Goal: Transaction & Acquisition: Purchase product/service

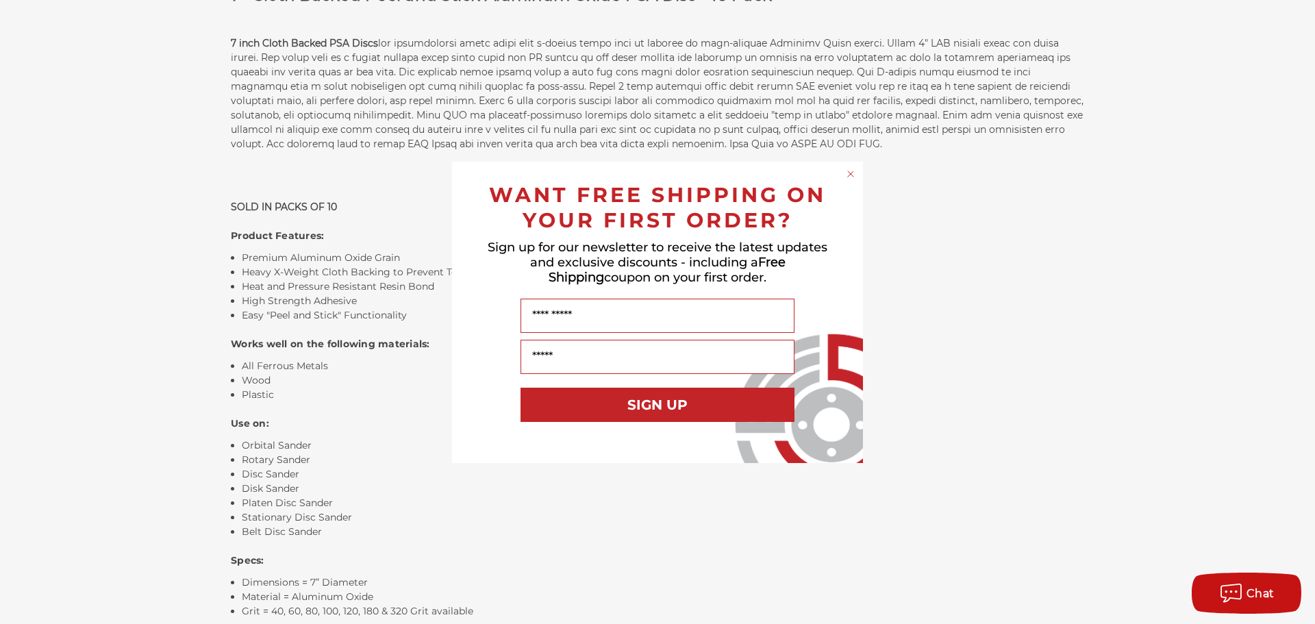
click at [846, 173] on circle "Close dialog" at bounding box center [850, 173] width 13 height 13
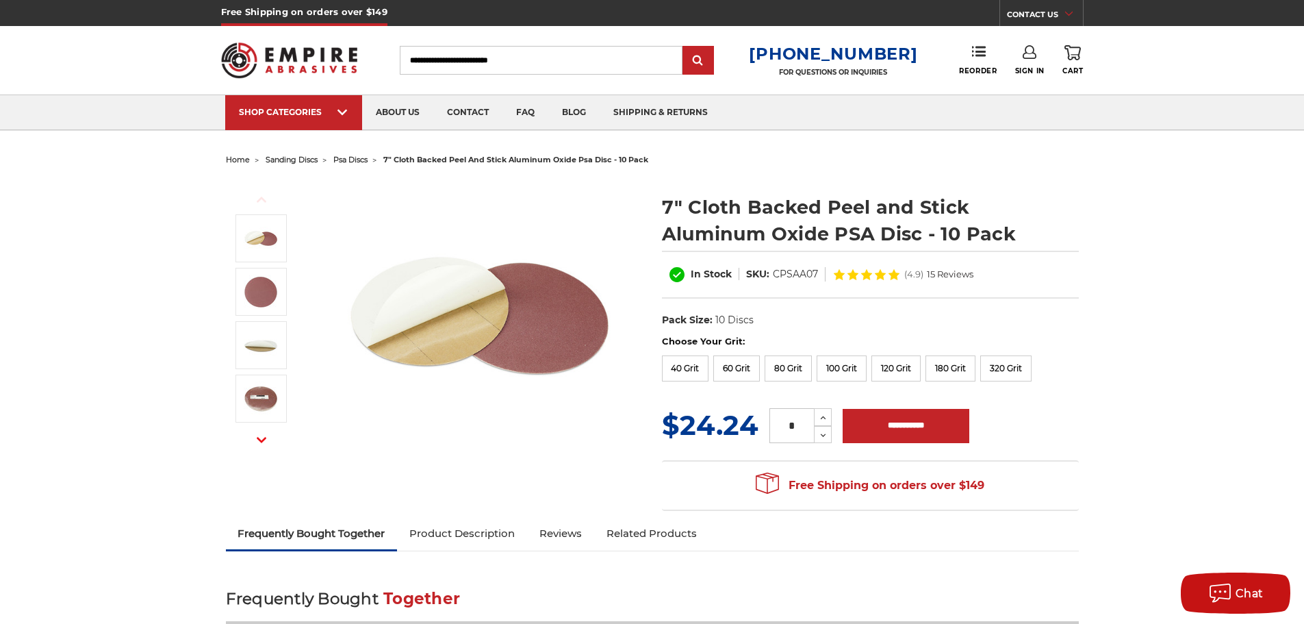
click at [445, 57] on input "Search" at bounding box center [541, 60] width 283 height 29
type input "**********"
click at [685, 47] on input "submit" at bounding box center [698, 60] width 27 height 27
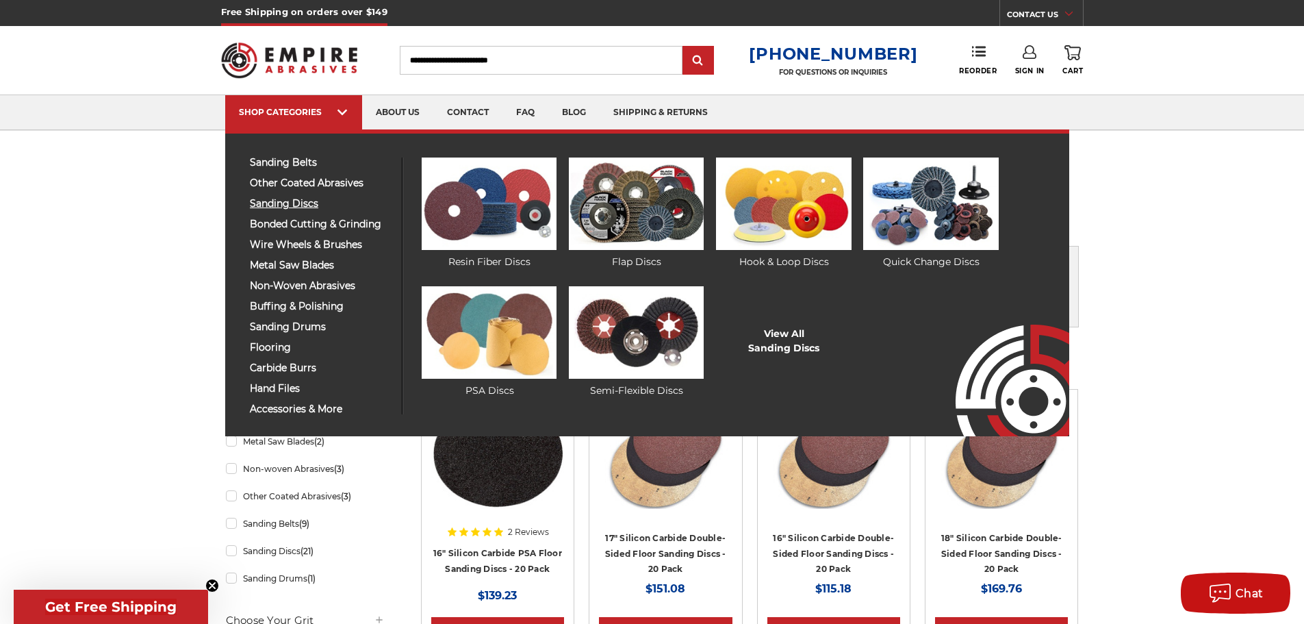
click at [289, 204] on span "sanding discs" at bounding box center [321, 204] width 142 height 10
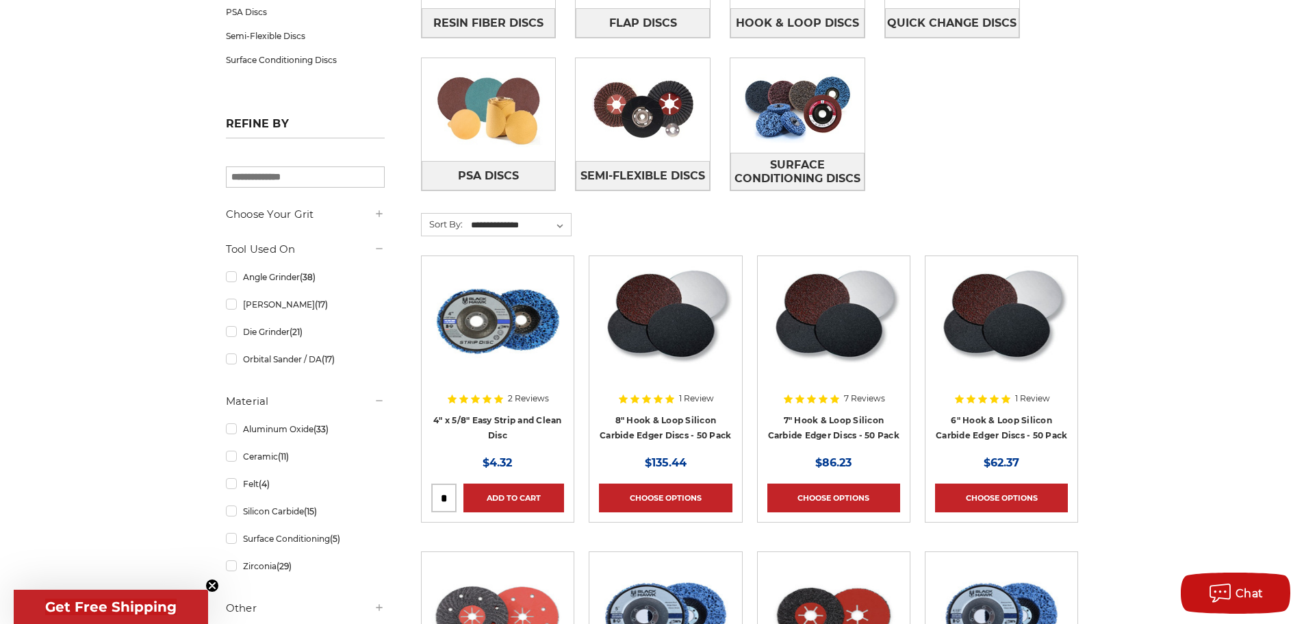
scroll to position [342, 0]
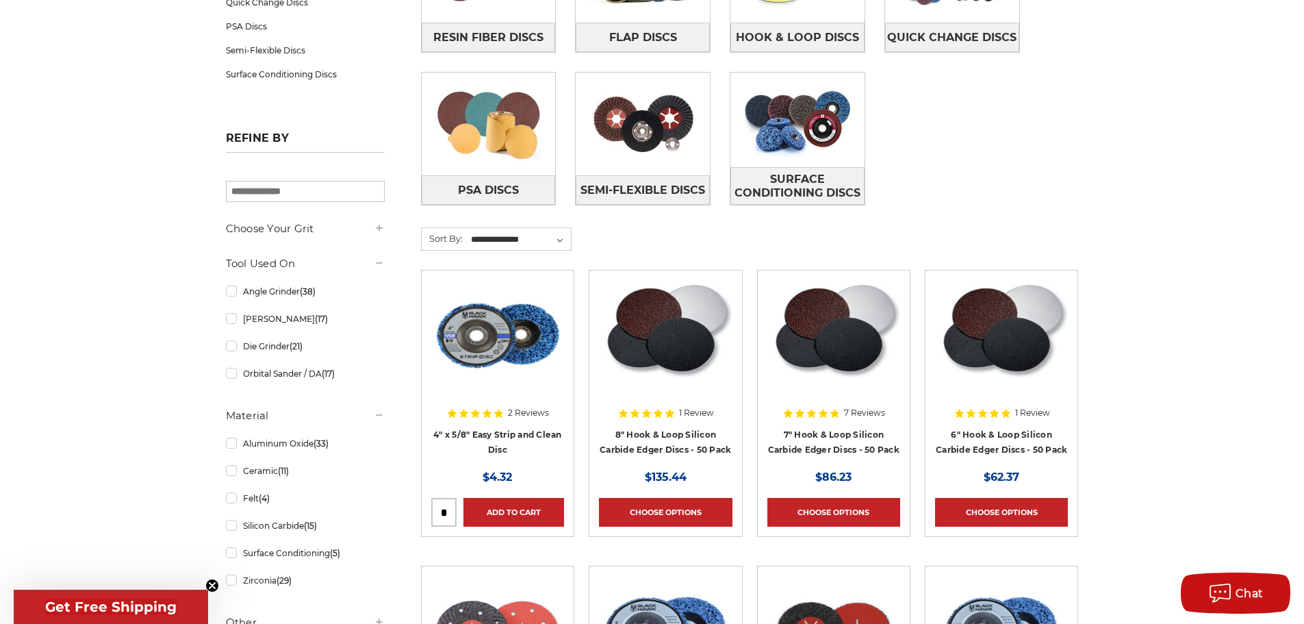
click at [993, 359] on img at bounding box center [1001, 335] width 133 height 110
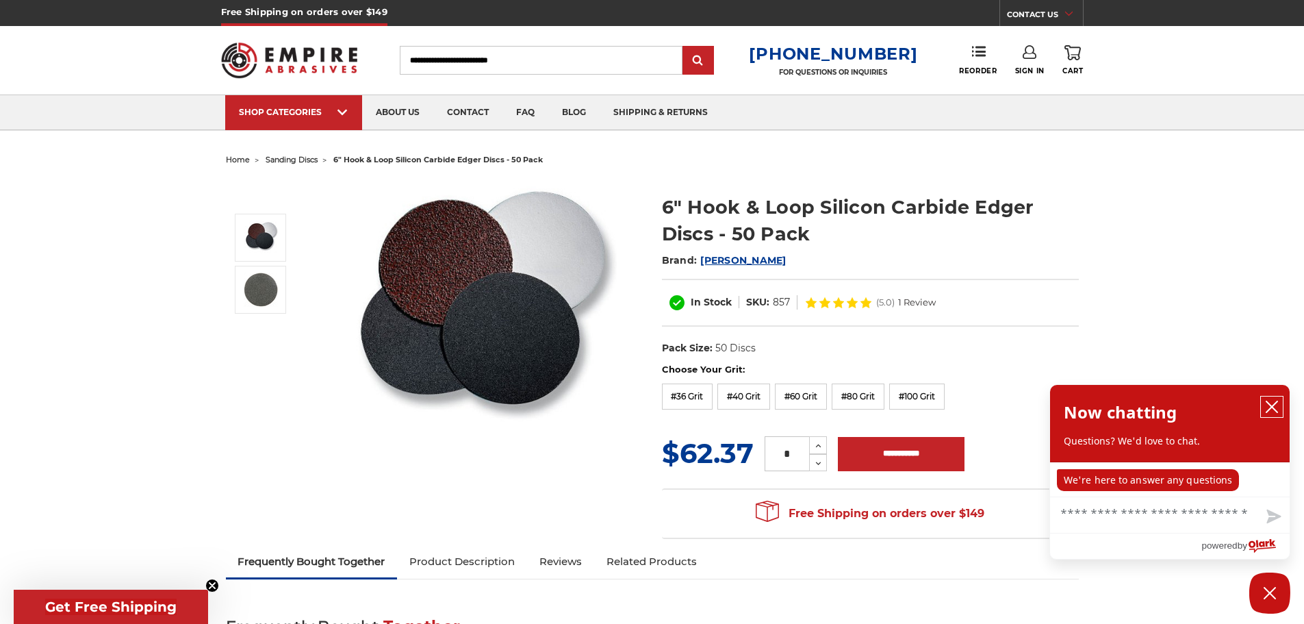
click at [1266, 403] on icon "close chatbox" at bounding box center [1272, 407] width 14 height 14
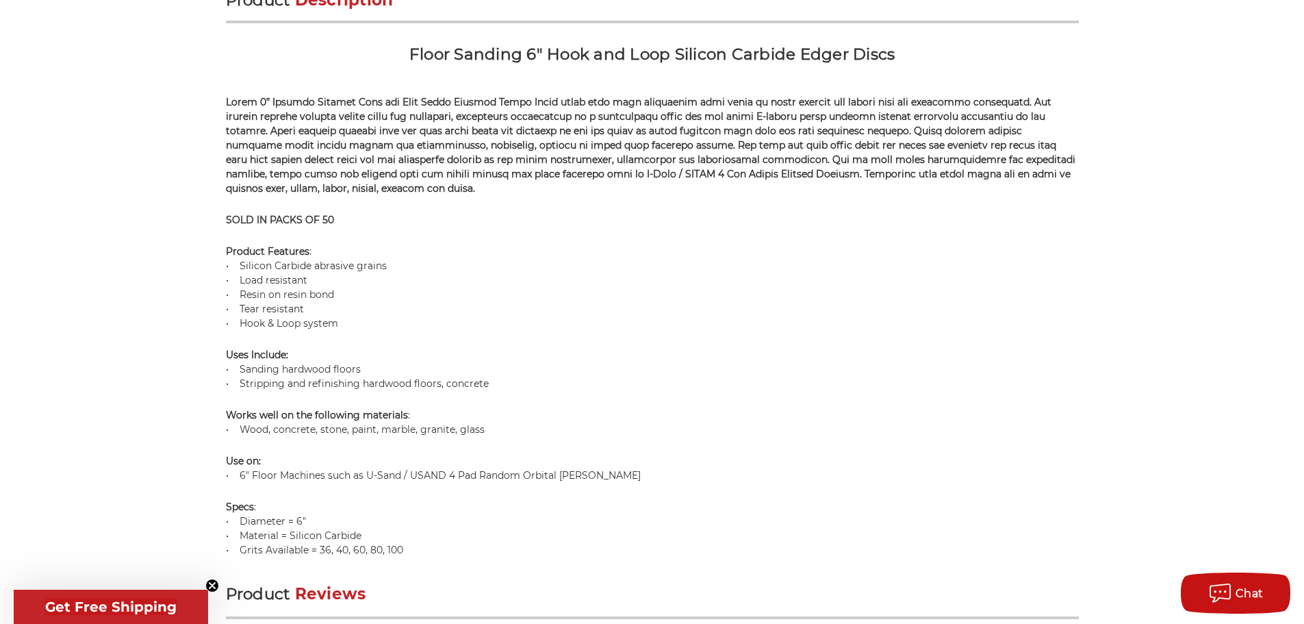
scroll to position [959, 0]
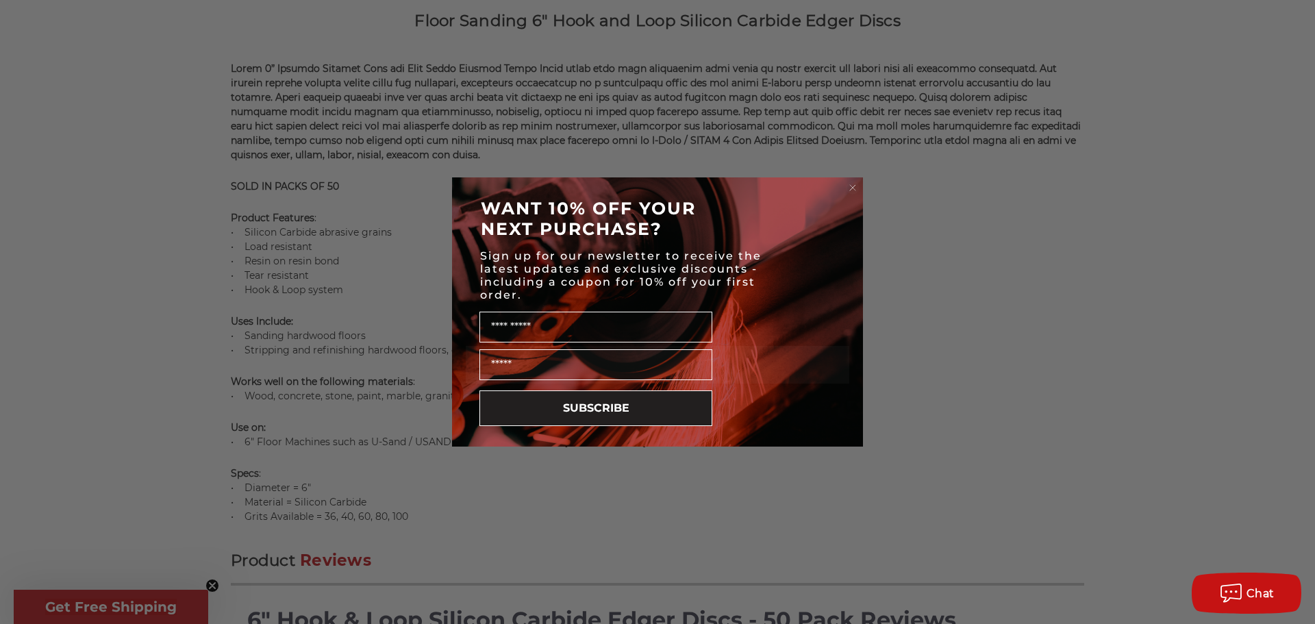
click at [856, 185] on circle "Close dialog" at bounding box center [852, 187] width 13 height 13
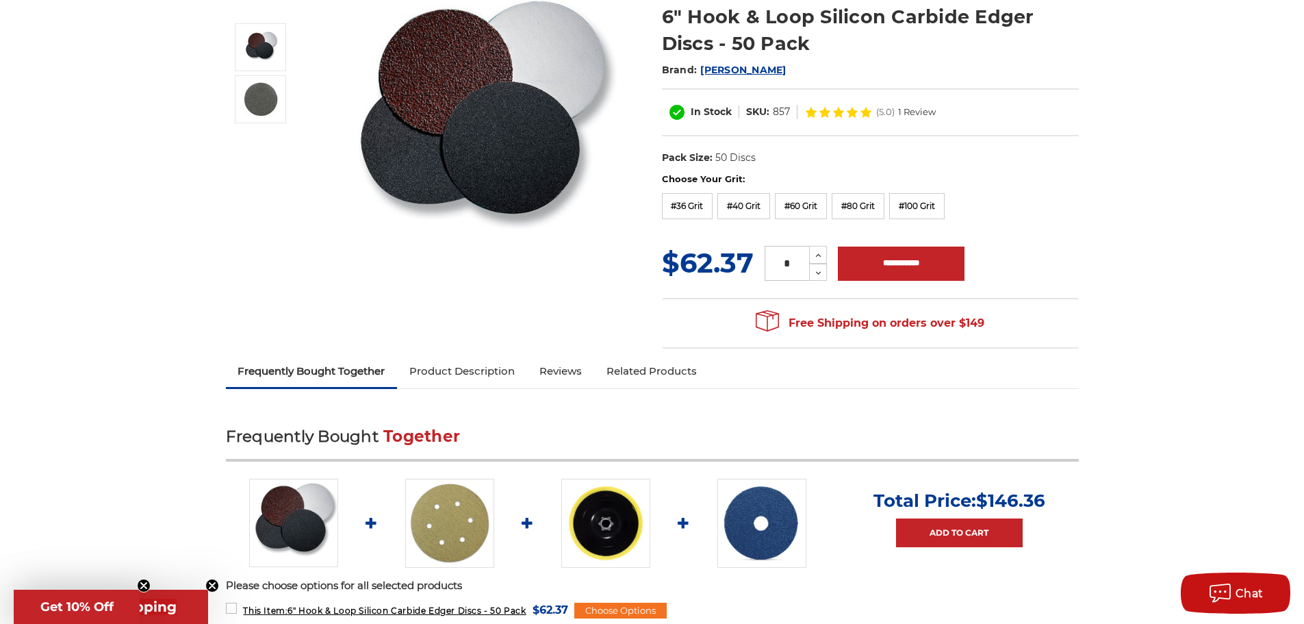
scroll to position [0, 0]
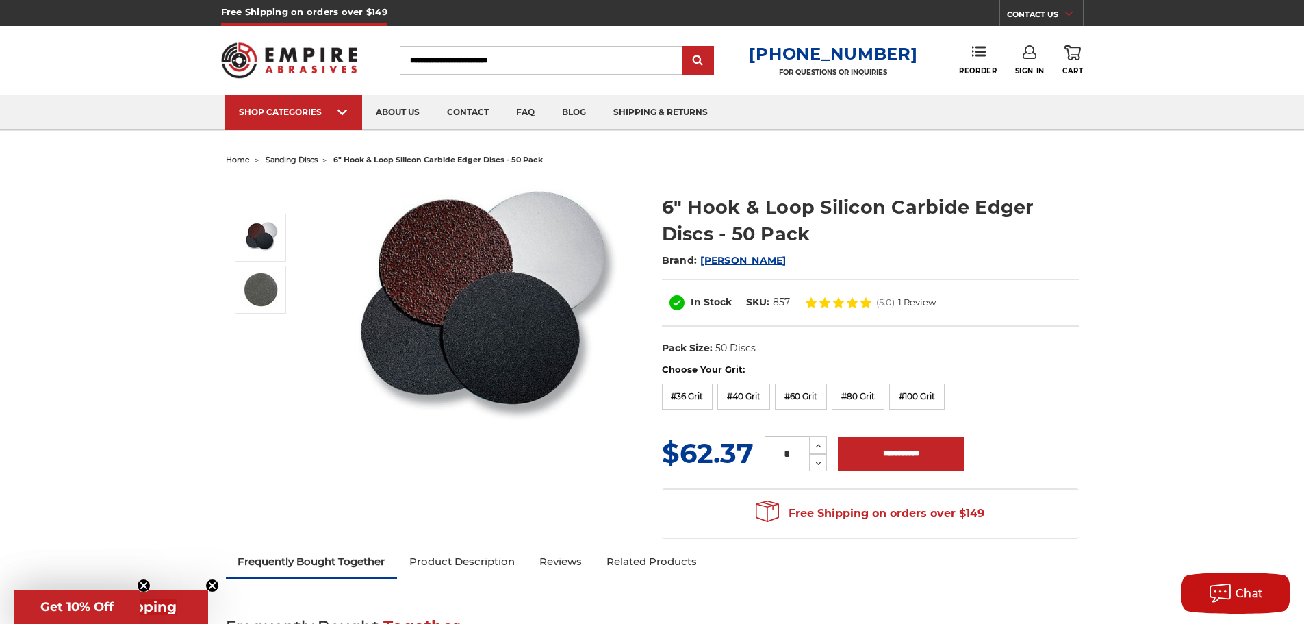
click at [301, 160] on span "sanding discs" at bounding box center [292, 160] width 52 height 10
click at [272, 151] on li "sanding discs" at bounding box center [284, 160] width 68 height 20
click at [276, 159] on span "sanding discs" at bounding box center [292, 160] width 52 height 10
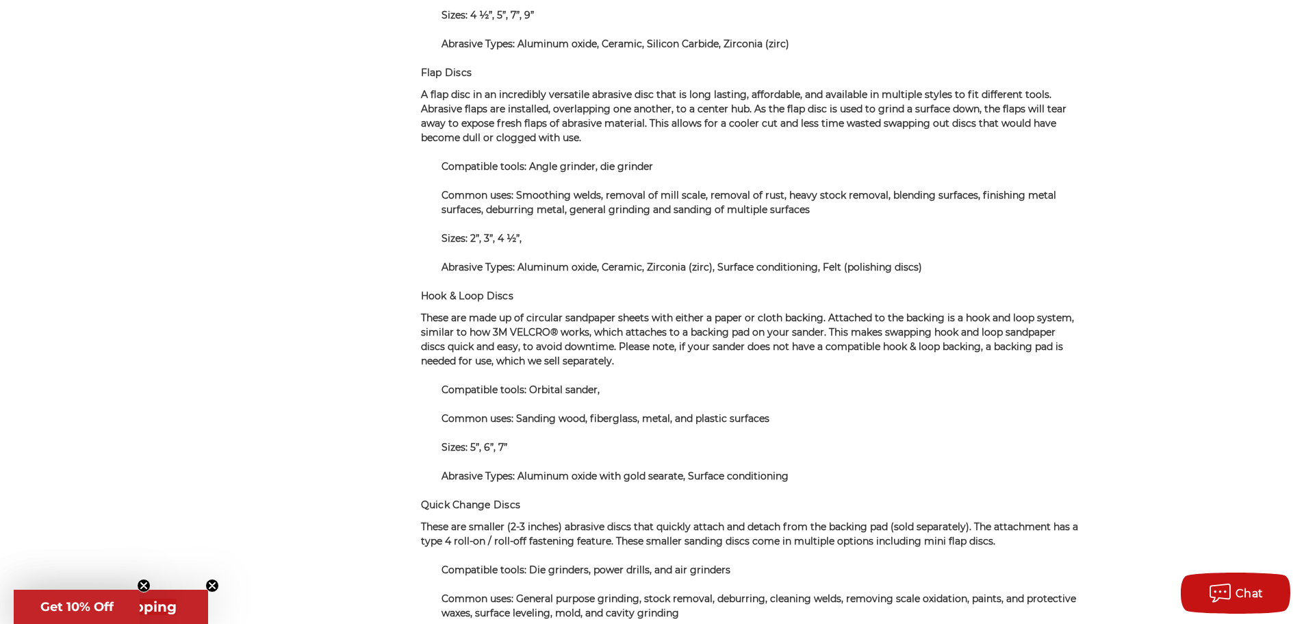
scroll to position [3010, 0]
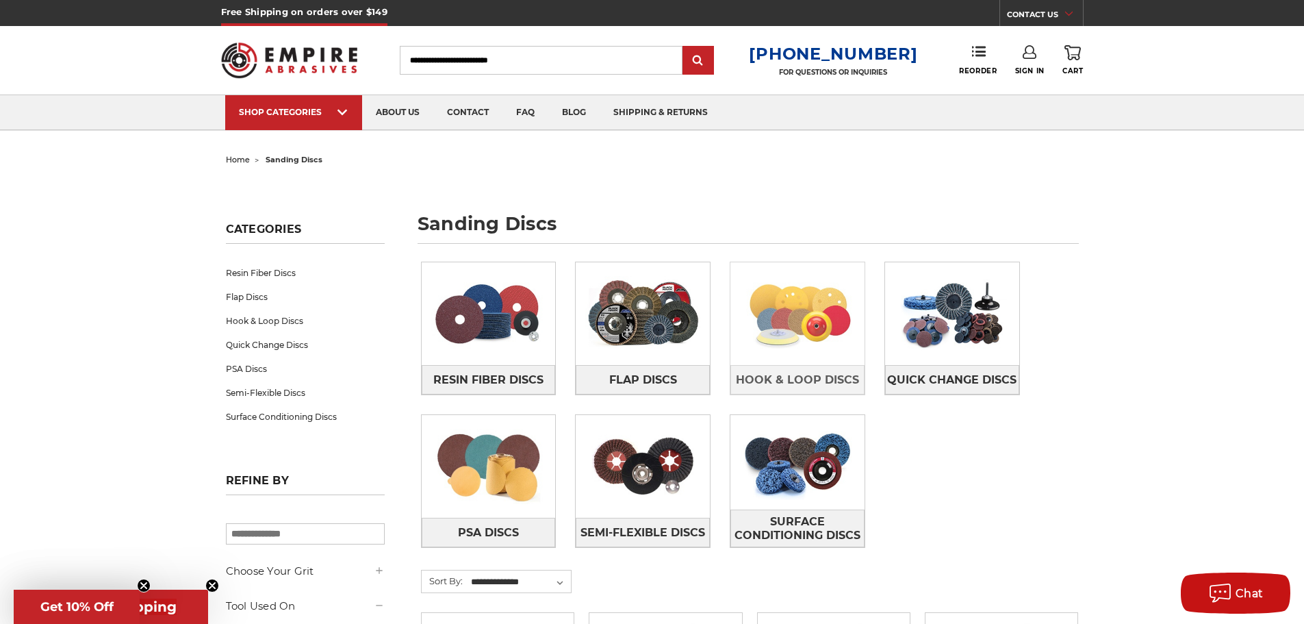
click at [804, 307] on img at bounding box center [798, 313] width 134 height 94
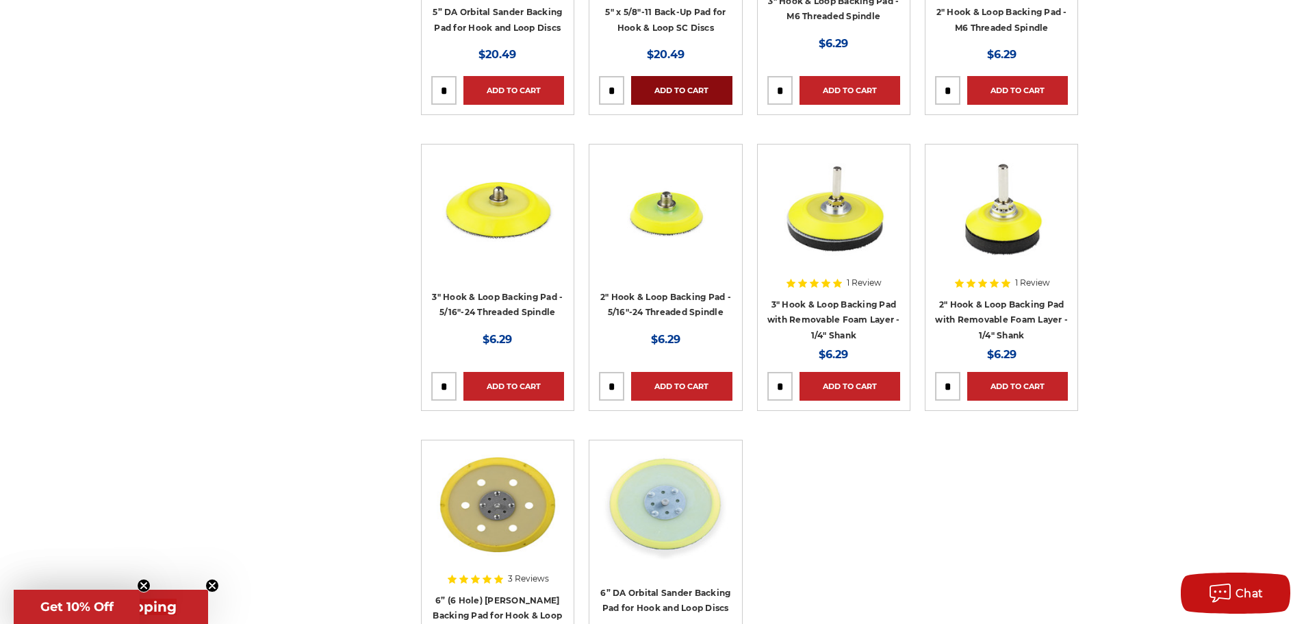
scroll to position [1438, 0]
